Goal: Transaction & Acquisition: Purchase product/service

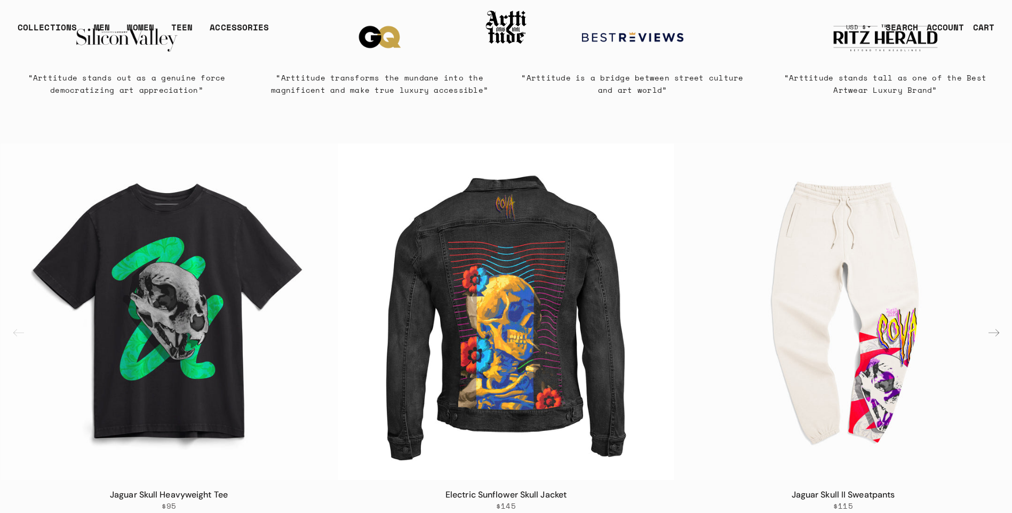
scroll to position [889, 0]
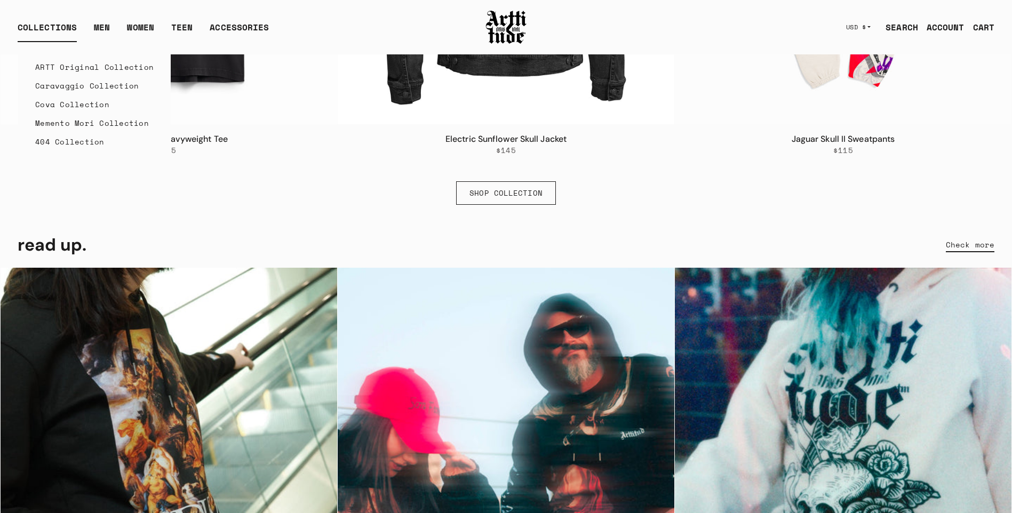
click at [41, 29] on div "COLLECTIONS" at bounding box center [47, 31] width 59 height 21
click at [47, 28] on div "COLLECTIONS" at bounding box center [47, 31] width 59 height 21
click at [60, 28] on div "COLLECTIONS" at bounding box center [47, 31] width 59 height 21
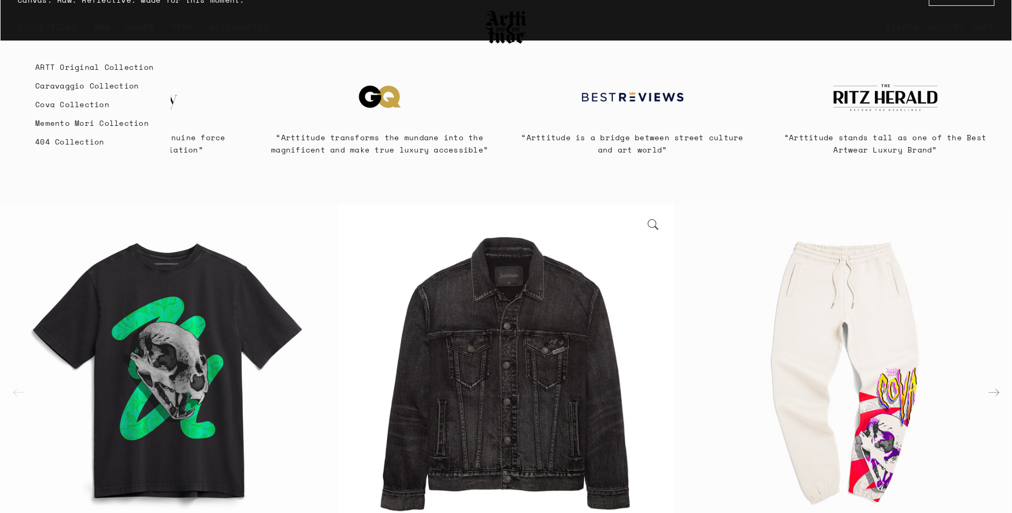
scroll to position [829, 0]
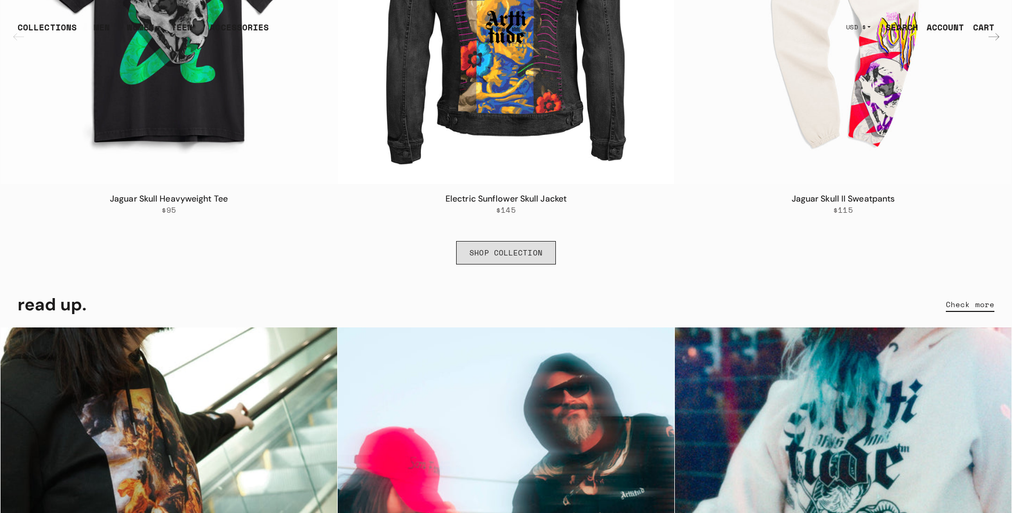
click at [474, 244] on link "SHOP COLLECTION" at bounding box center [506, 252] width 100 height 23
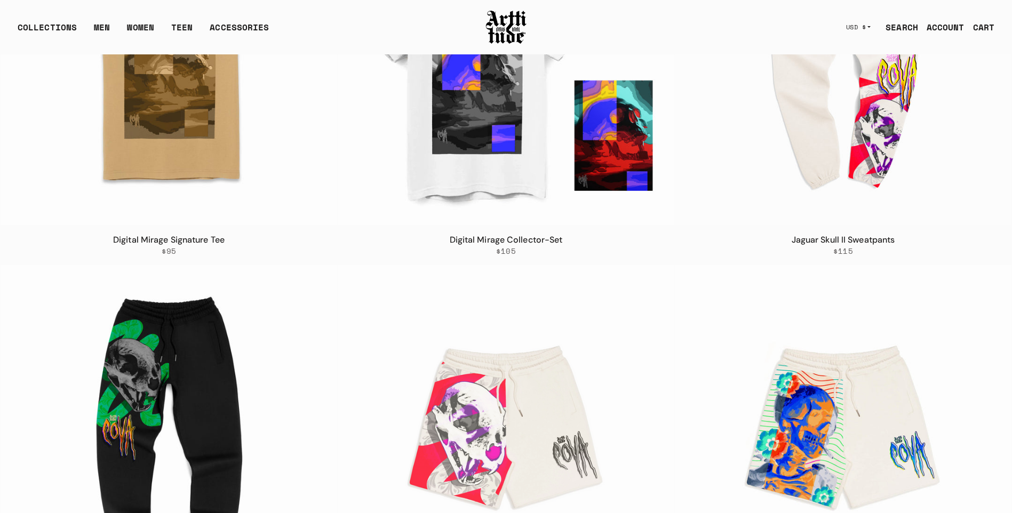
scroll to position [2086, 0]
